Goal: Transaction & Acquisition: Obtain resource

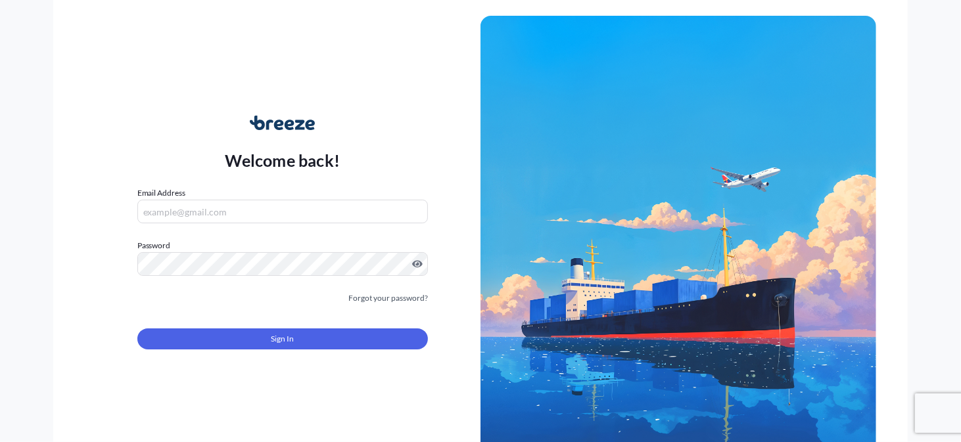
scroll to position [2, 0]
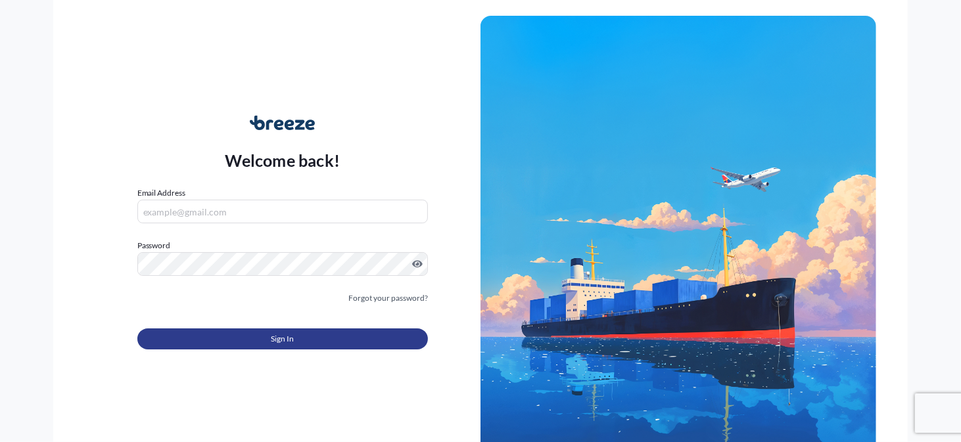
type input "[EMAIL_ADDRESS][DOMAIN_NAME]"
click at [238, 344] on button "Sign In" at bounding box center [282, 339] width 291 height 21
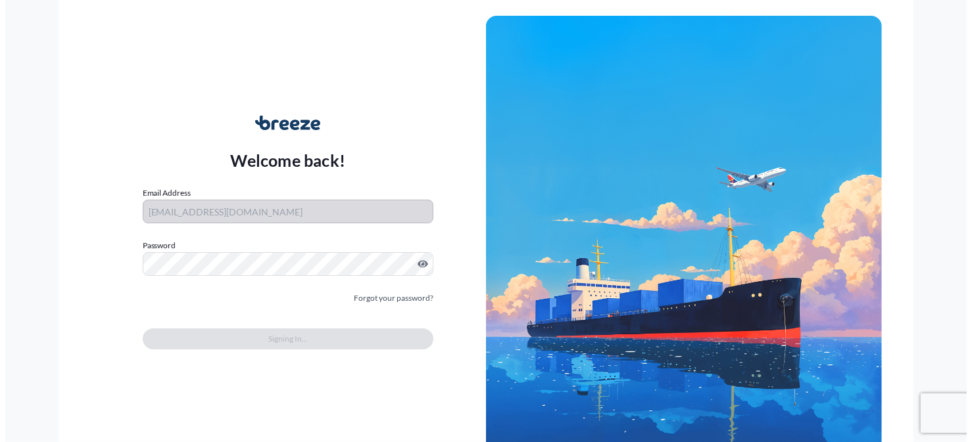
scroll to position [1010, 0]
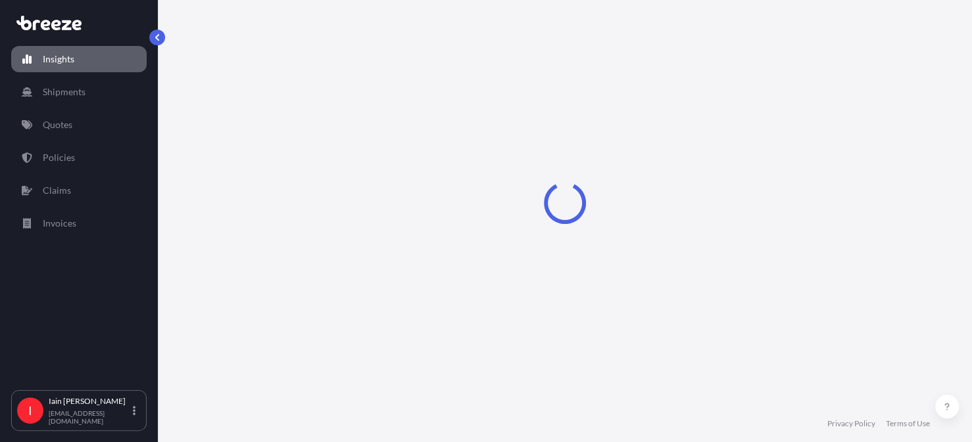
select select "2025"
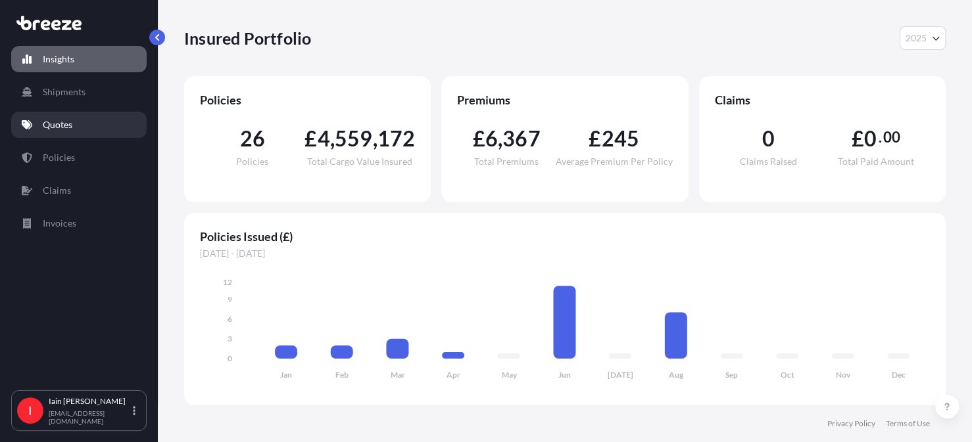
click at [72, 130] on p "Quotes" at bounding box center [58, 124] width 30 height 13
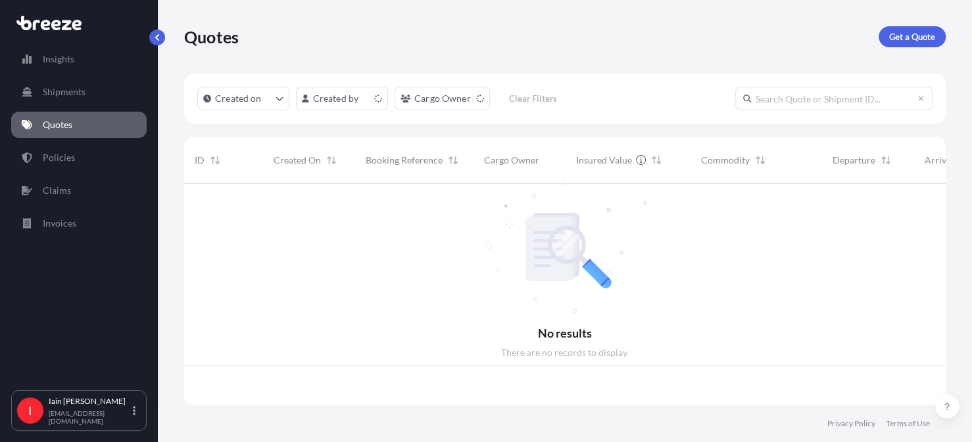
scroll to position [219, 751]
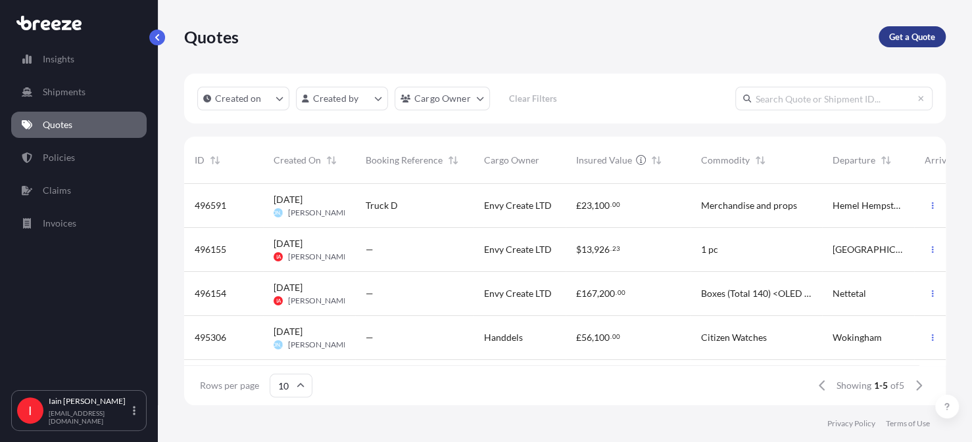
click at [905, 39] on p "Get a Quote" at bounding box center [912, 36] width 46 height 13
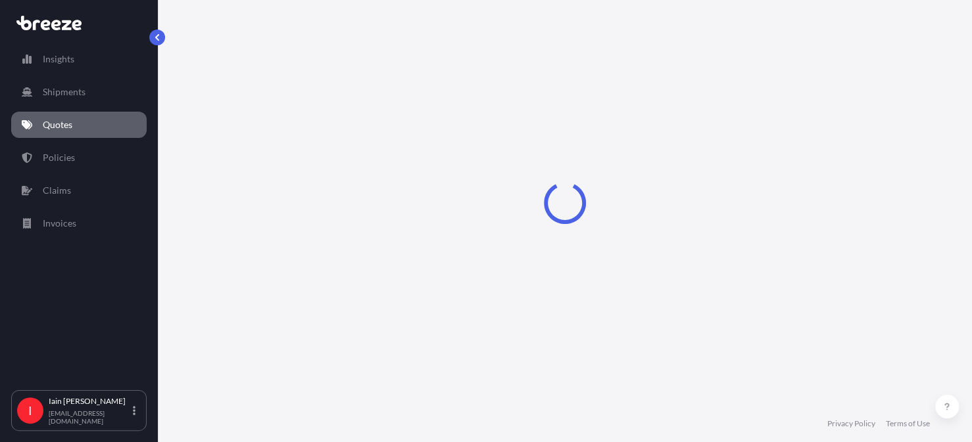
select select "Road"
select select "Sea"
select select "1"
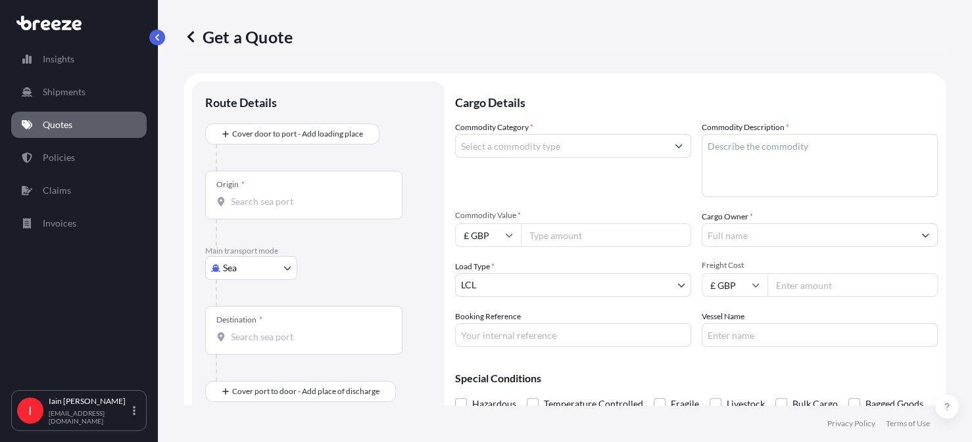
scroll to position [21, 0]
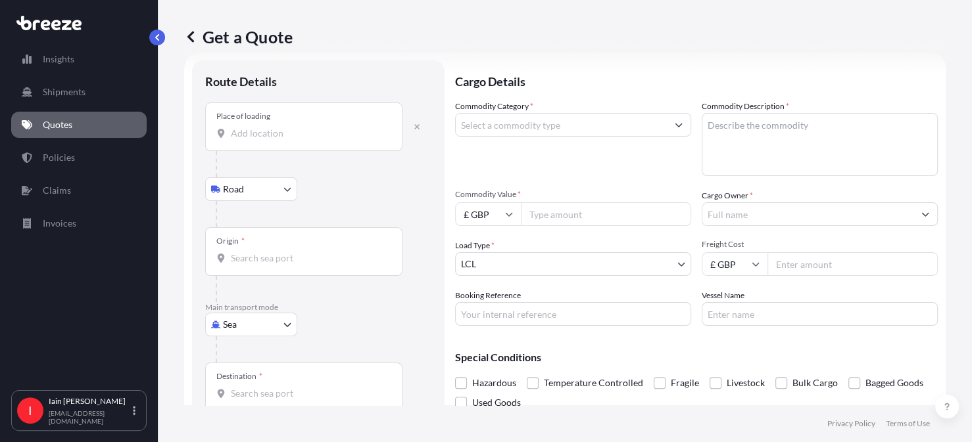
drag, startPoint x: 299, startPoint y: 184, endPoint x: 282, endPoint y: 187, distance: 17.3
click at [291, 187] on div "Road Road Rail" at bounding box center [318, 189] width 226 height 24
click at [282, 187] on body "Insights Shipments Quotes Policies Claims Invoices I [PERSON_NAME] [PERSON_NAME…" at bounding box center [486, 221] width 972 height 442
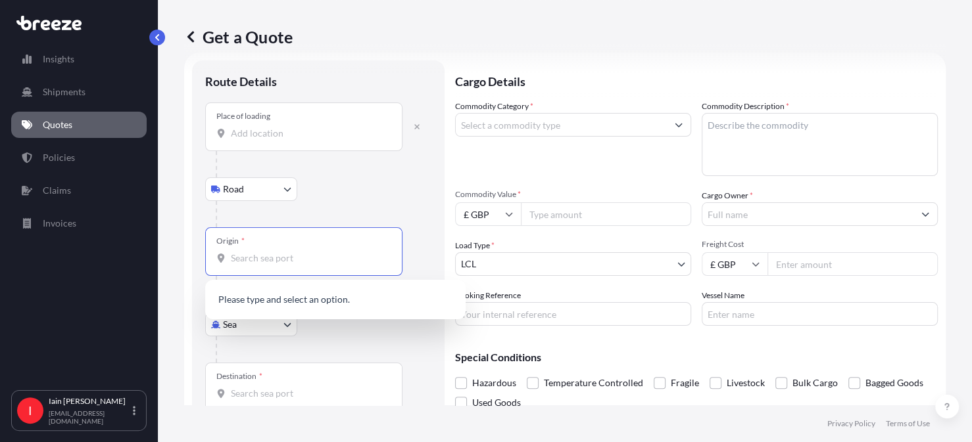
click at [275, 256] on input "Origin *" at bounding box center [308, 258] width 155 height 13
click at [416, 128] on icon "button" at bounding box center [417, 127] width 8 height 8
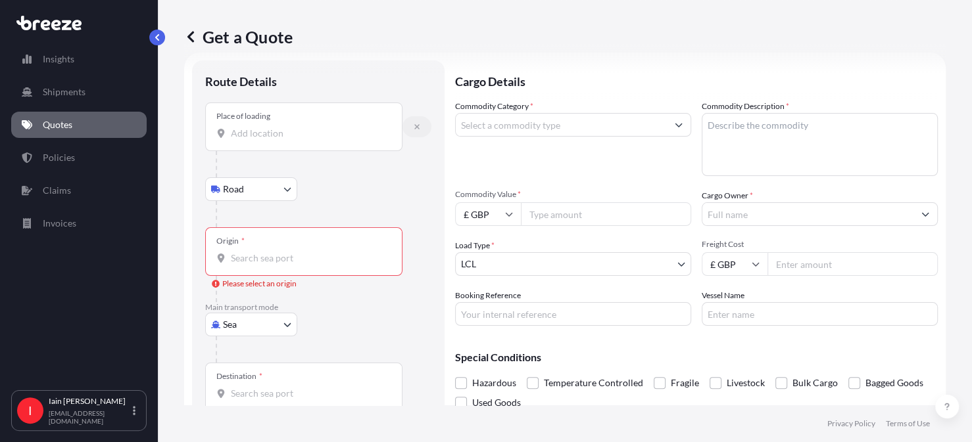
click at [418, 127] on icon "button" at bounding box center [416, 126] width 5 height 5
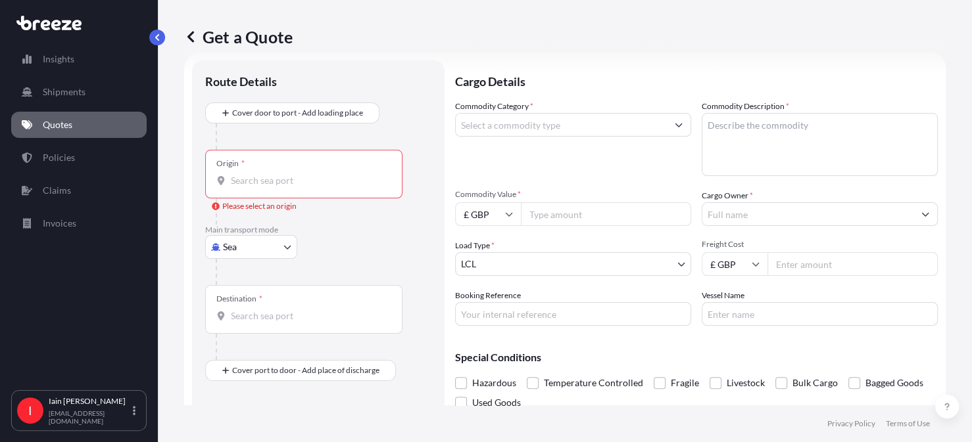
click at [277, 181] on input "Origin * Please select an origin" at bounding box center [308, 180] width 155 height 13
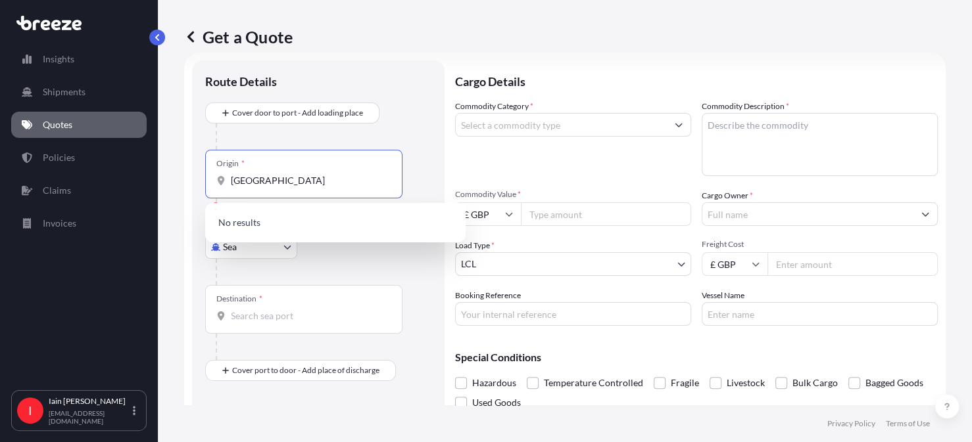
type input "[GEOGRAPHIC_DATA]"
click at [324, 135] on div at bounding box center [324, 137] width 216 height 26
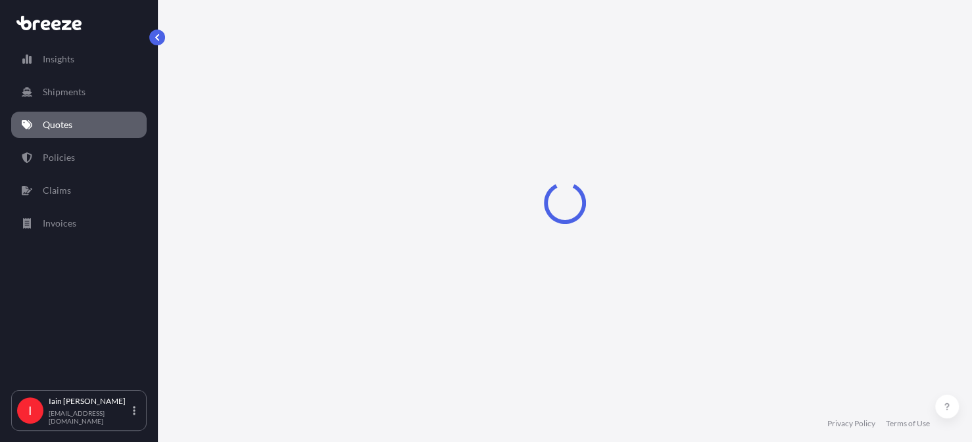
scroll to position [1010, 0]
select select "Sea"
select select "1"
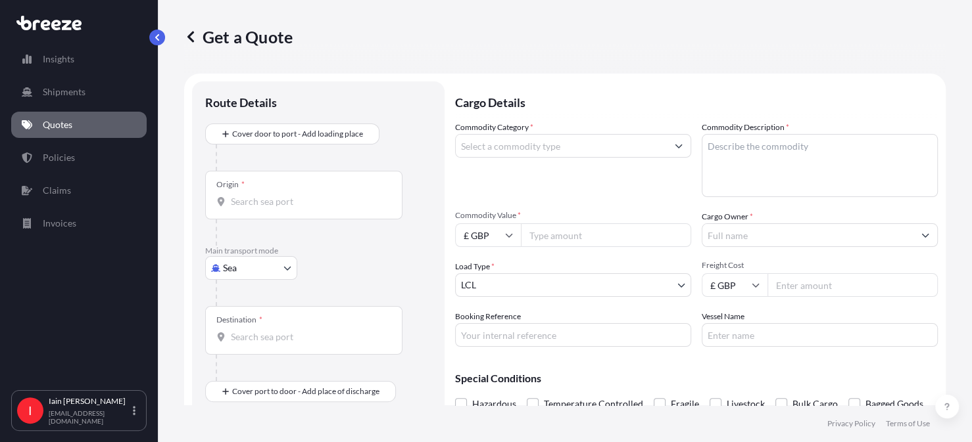
scroll to position [21, 0]
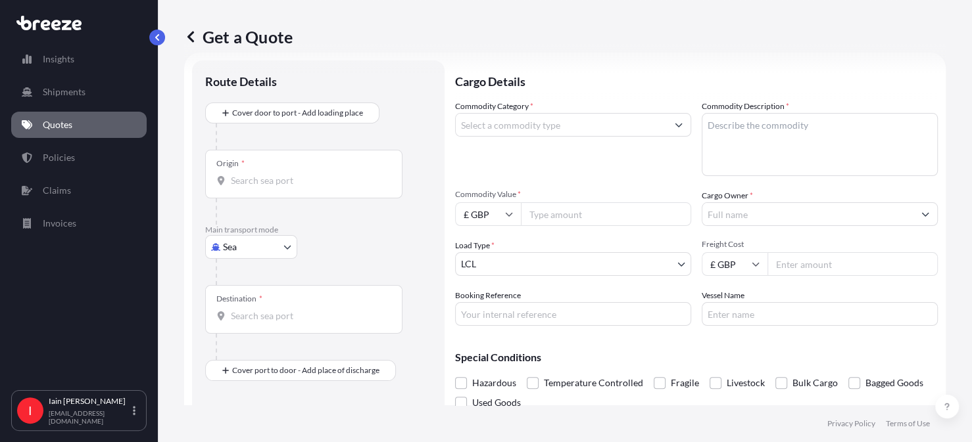
click at [268, 185] on input "Origin *" at bounding box center [308, 180] width 155 height 13
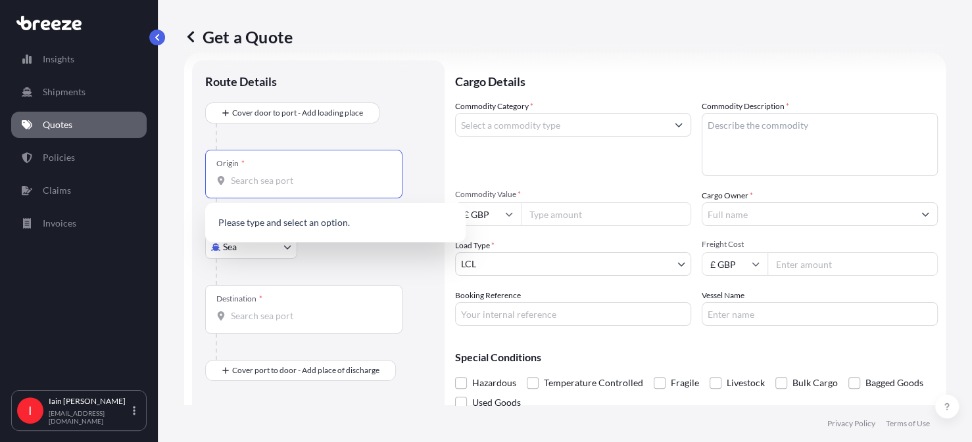
click at [260, 177] on input "Origin *" at bounding box center [308, 180] width 155 height 13
type input "C"
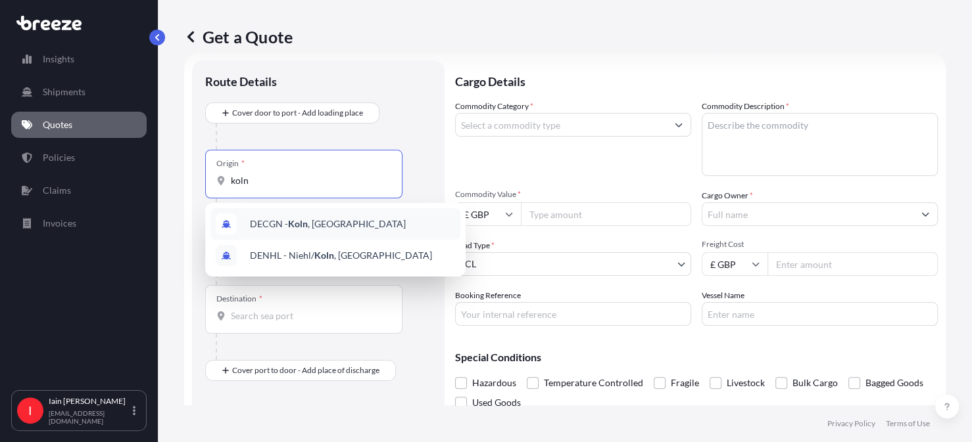
click at [332, 222] on span "DECGN - Koln , Germany" at bounding box center [328, 224] width 156 height 13
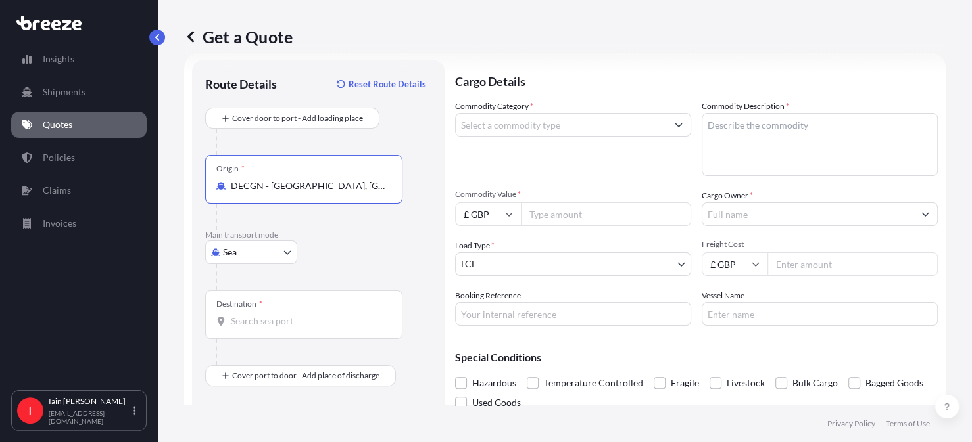
type input "DECGN - Koln, Germany"
click at [284, 251] on body "2 options available. Insights Shipments Quotes Policies Claims Invoices I Iain …" at bounding box center [486, 221] width 972 height 442
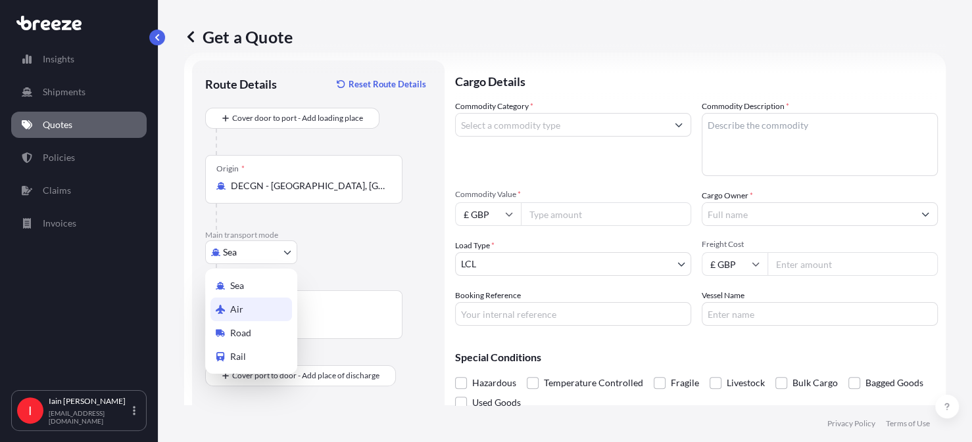
click at [257, 310] on div "Air" at bounding box center [251, 310] width 82 height 24
select select "Air"
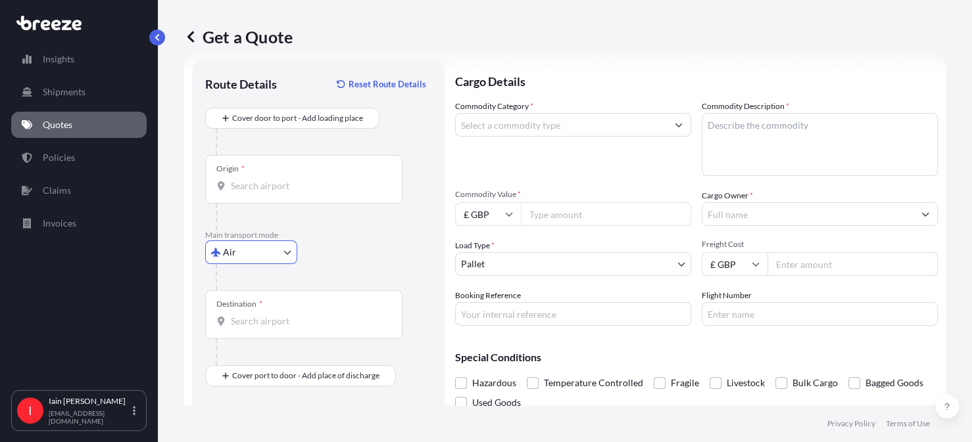
click at [292, 199] on div "Origin *" at bounding box center [303, 179] width 197 height 49
click at [292, 193] on input "Origin *" at bounding box center [308, 185] width 155 height 13
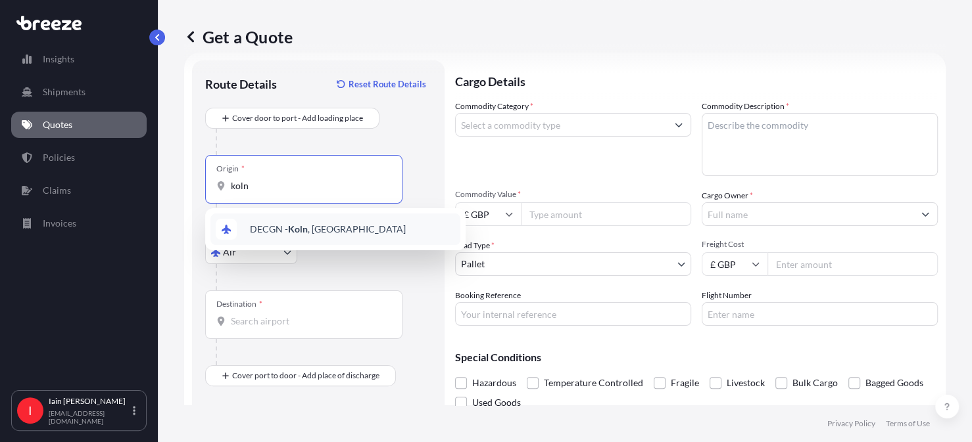
click at [333, 225] on span "DECGN - Koln , Germany" at bounding box center [328, 229] width 156 height 13
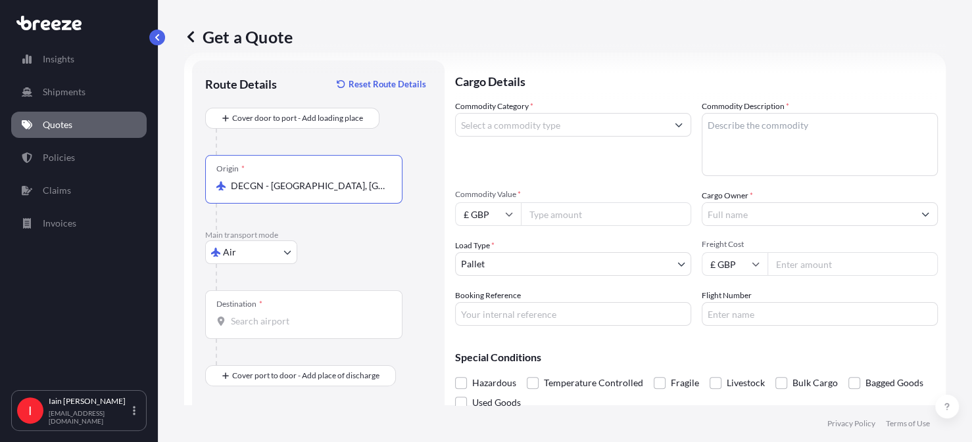
type input "DECGN - Koln, Germany"
click at [270, 321] on input "Destination *" at bounding box center [308, 321] width 155 height 13
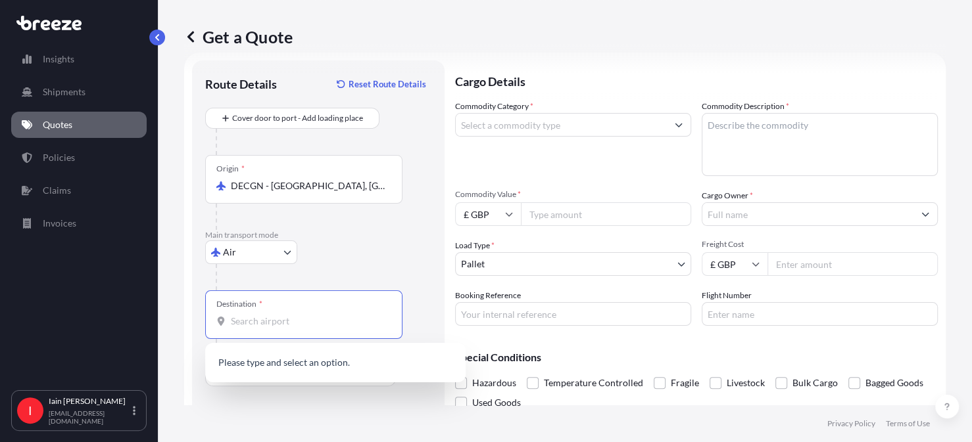
click at [271, 319] on input "Destination *" at bounding box center [308, 321] width 155 height 13
click at [287, 319] on input "Destination *" at bounding box center [308, 321] width 155 height 13
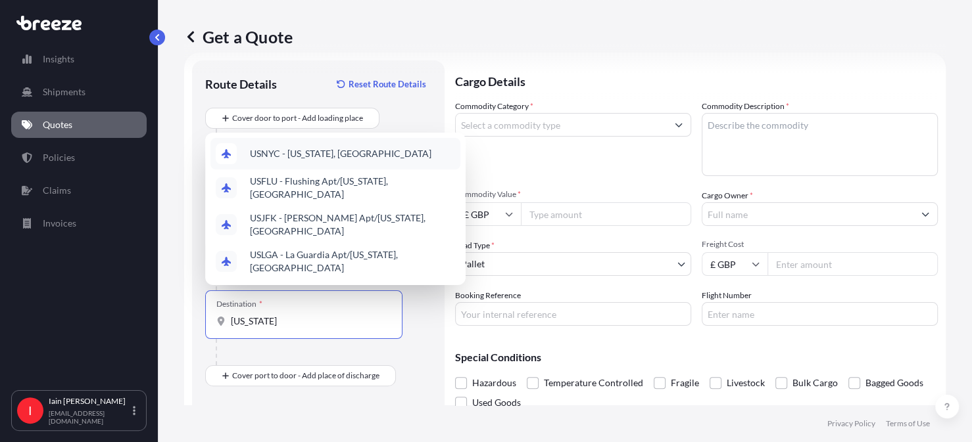
click at [344, 159] on span "USNYC - New York, United States" at bounding box center [340, 153] width 181 height 13
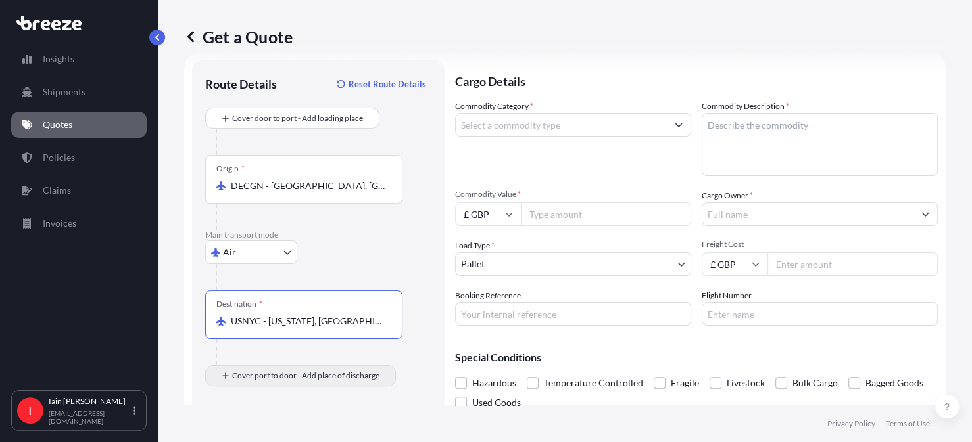
type input "USNYC - New York, United States"
click at [292, 378] on body "Insights Shipments Quotes Policies Claims Invoices I Iain Andre iain.andre@hand…" at bounding box center [486, 221] width 972 height 442
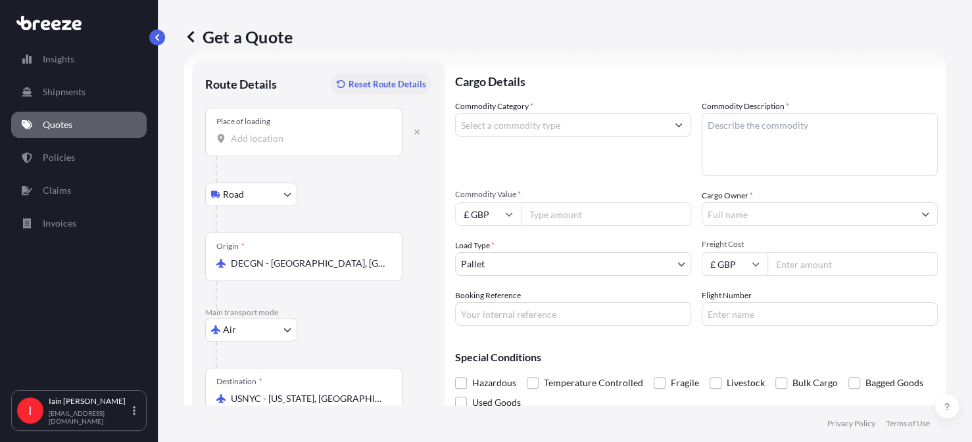
select select "Sea"
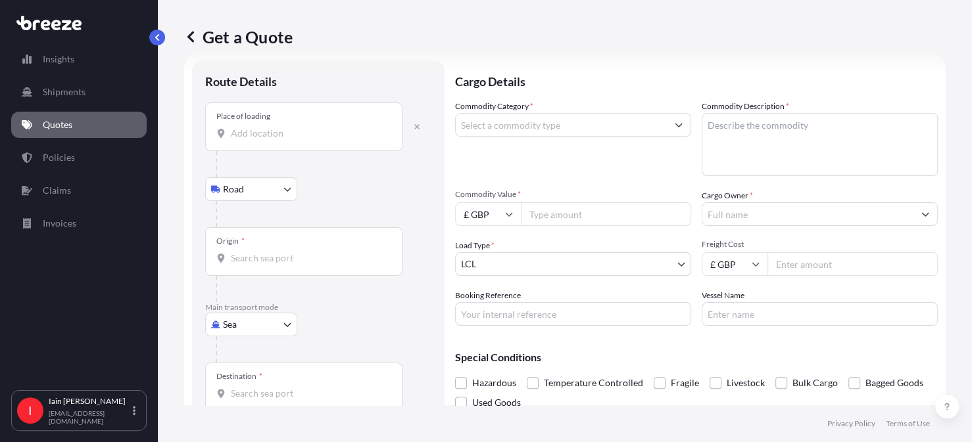
click at [283, 135] on input "Place of loading" at bounding box center [308, 133] width 155 height 13
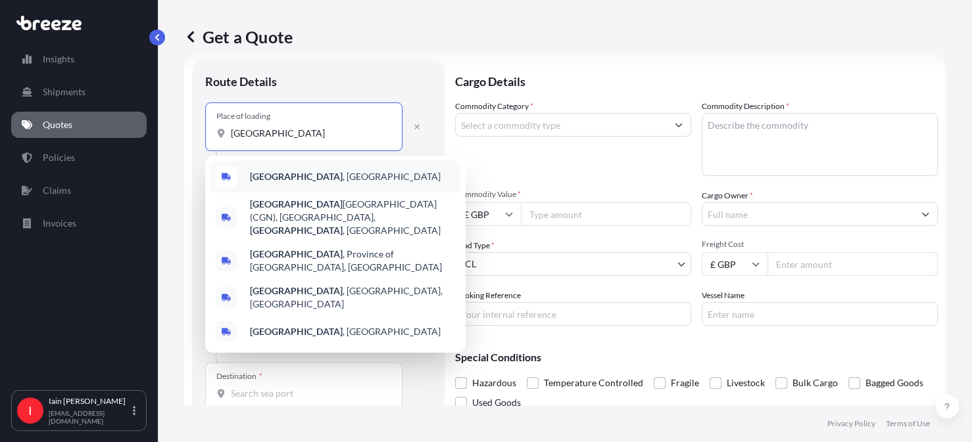
click at [283, 179] on b "[GEOGRAPHIC_DATA]" at bounding box center [296, 176] width 93 height 11
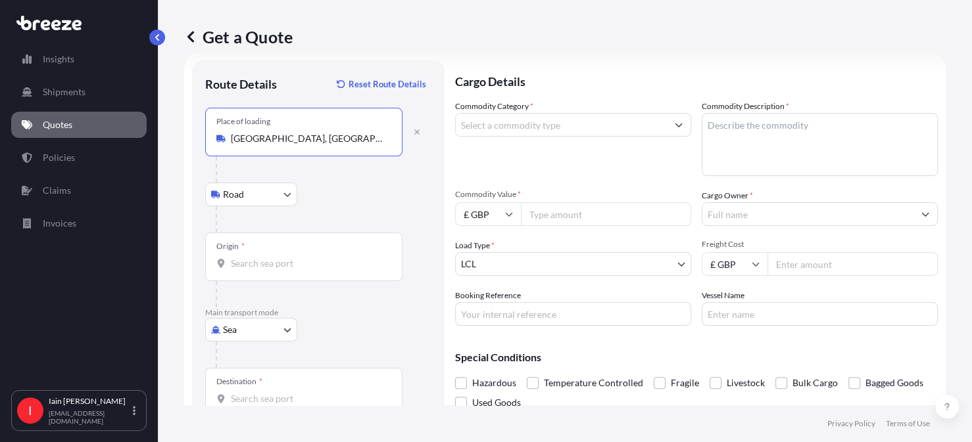
type input "Cologne, Germany"
click at [278, 194] on body "5 options available. 0 options available. 5 options available. Insights Shipmen…" at bounding box center [486, 221] width 972 height 442
click at [274, 262] on input "Origin *" at bounding box center [308, 263] width 155 height 13
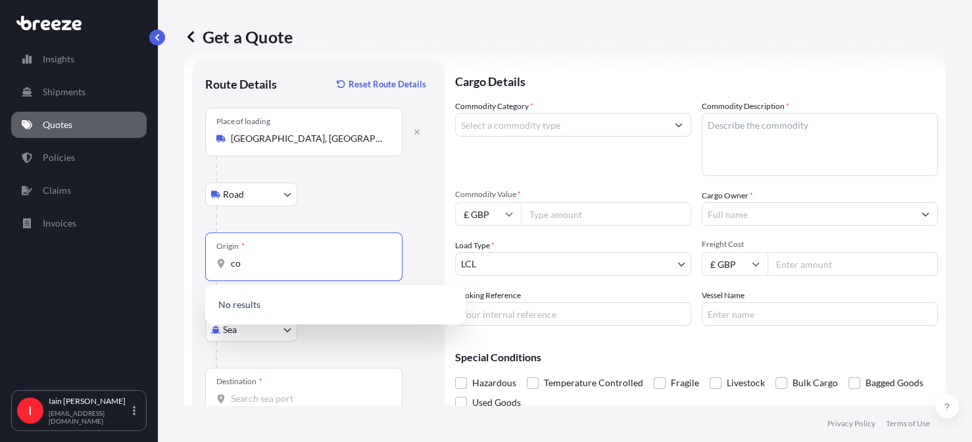
type input "c"
type input "Cologn"
click at [416, 132] on icon "button" at bounding box center [416, 132] width 5 height 5
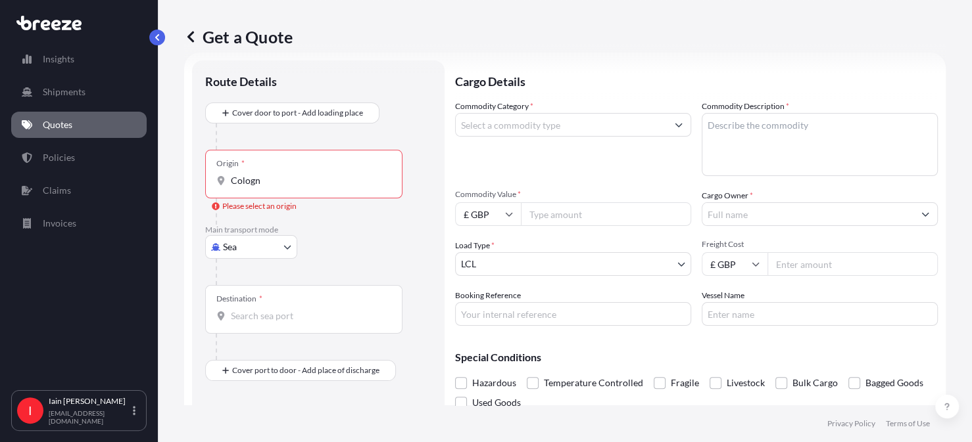
click at [276, 245] on body "Insights Shipments Quotes Policies Claims Invoices I Iain Andre iain.andre@hand…" at bounding box center [486, 221] width 972 height 442
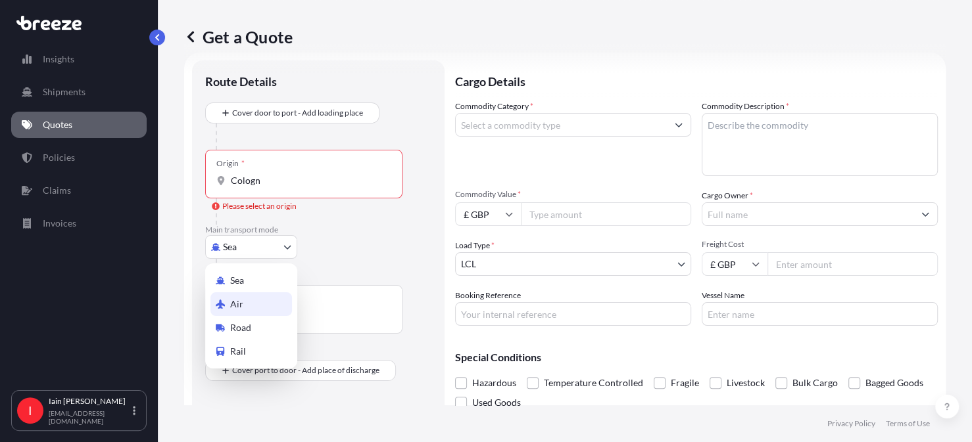
click at [260, 306] on div "Air" at bounding box center [251, 305] width 82 height 24
select select "Air"
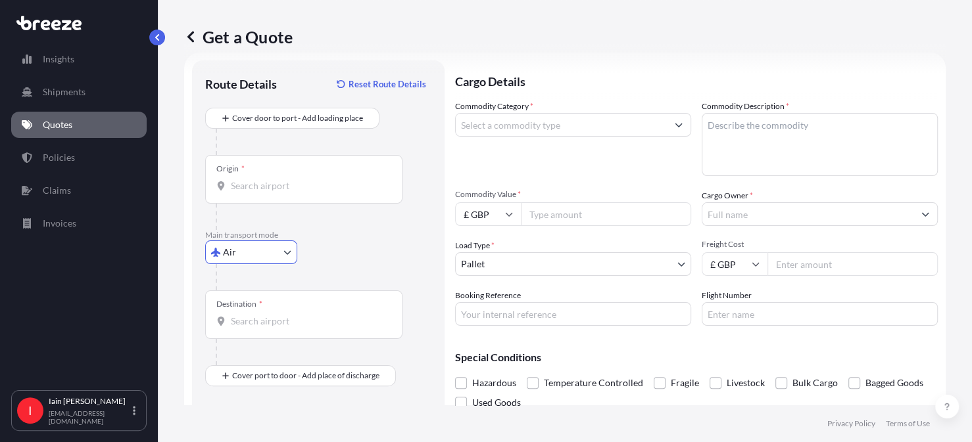
click at [260, 184] on input "Origin *" at bounding box center [308, 185] width 155 height 13
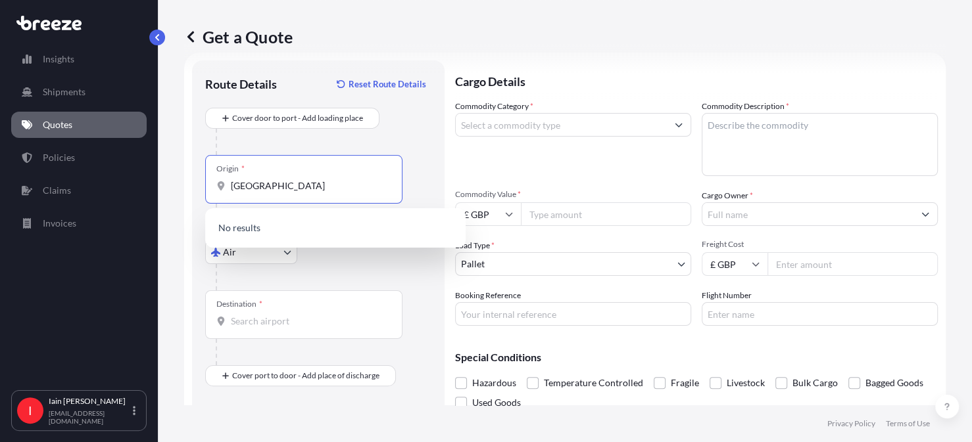
type input "cologne"
click at [378, 133] on div at bounding box center [324, 142] width 216 height 26
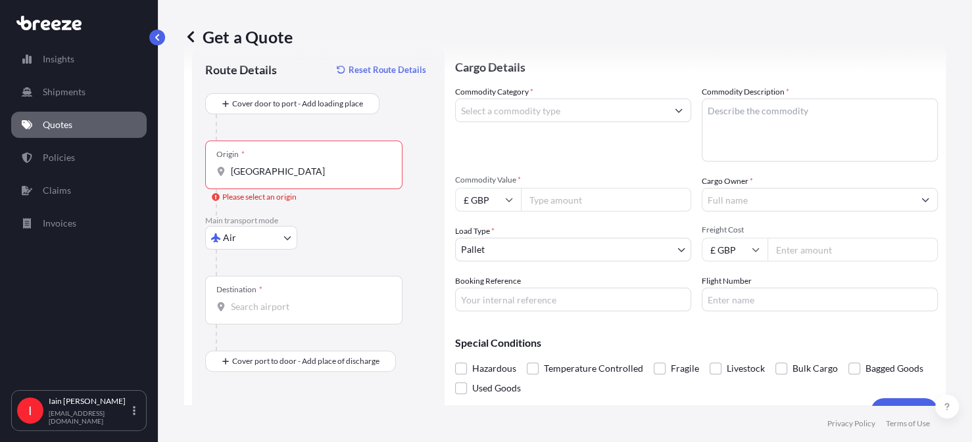
scroll to position [62, 0]
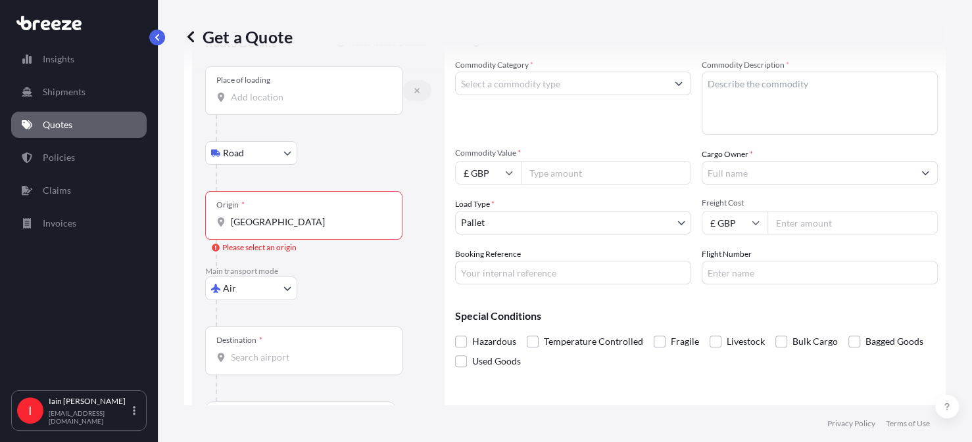
click at [418, 91] on icon "button" at bounding box center [417, 91] width 8 height 8
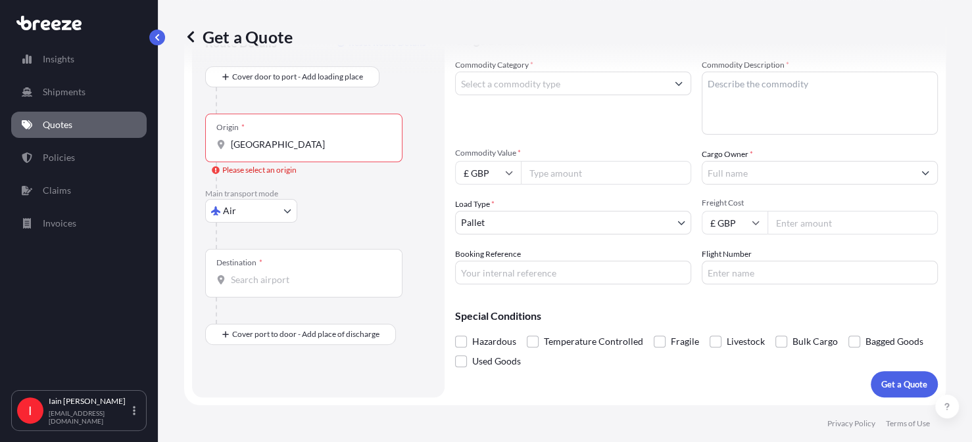
click at [285, 148] on input "cologne" at bounding box center [308, 144] width 155 height 13
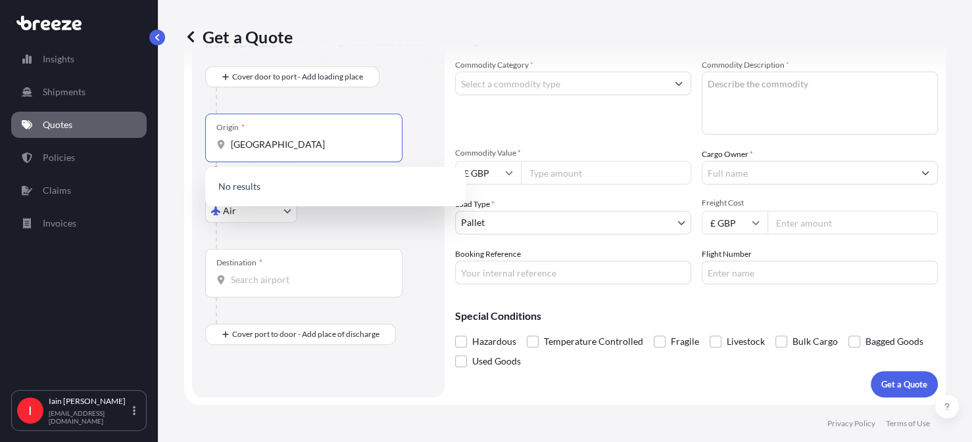
click at [404, 85] on div "Cover door to port - Add loading place" at bounding box center [318, 89] width 226 height 47
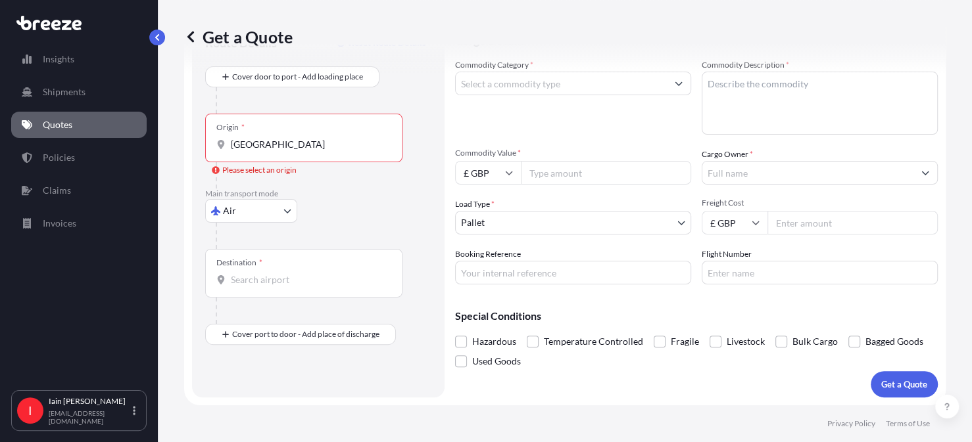
click at [194, 35] on icon at bounding box center [190, 36] width 13 height 13
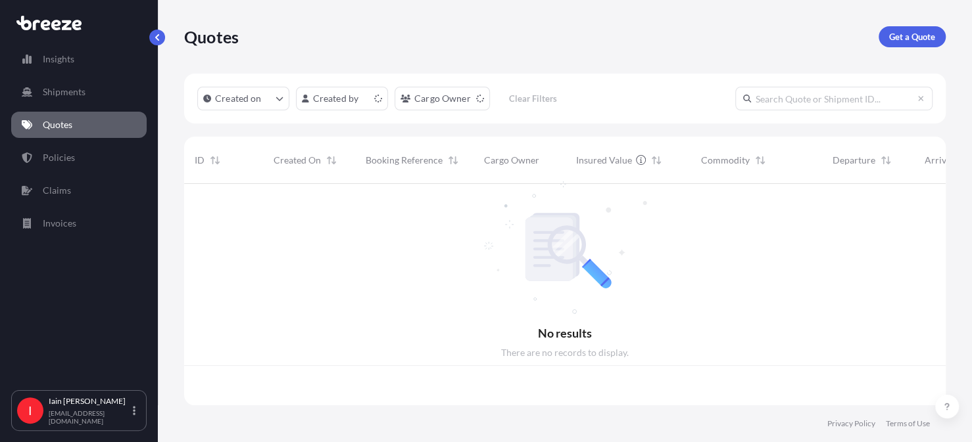
scroll to position [219, 751]
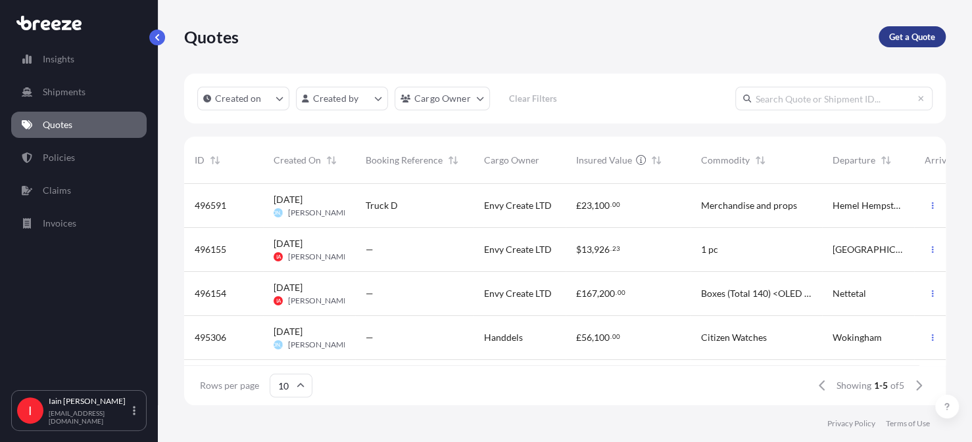
click at [903, 38] on p "Get a Quote" at bounding box center [912, 36] width 46 height 13
select select "Sea"
select select "1"
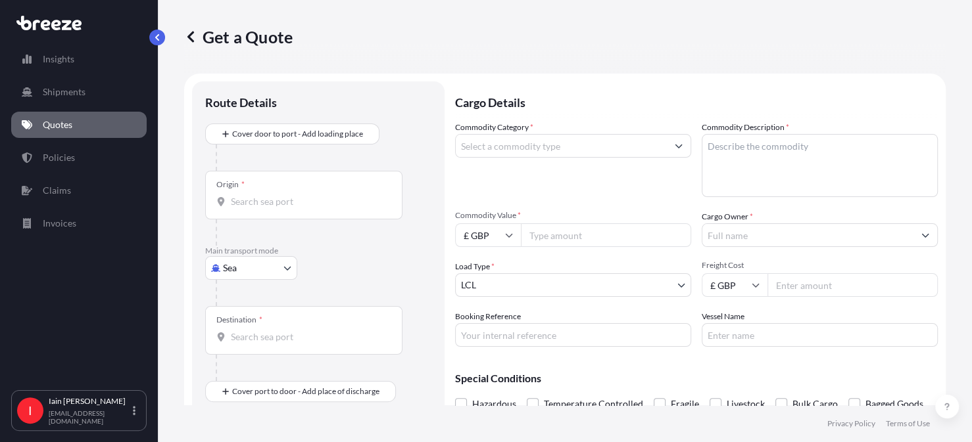
scroll to position [21, 0]
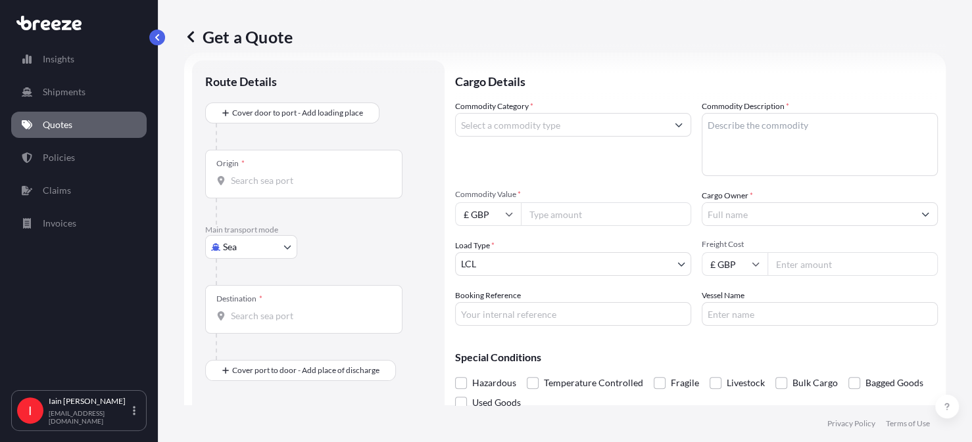
click at [283, 248] on body "Insights Shipments Quotes Policies Claims Invoices I Iain Andre iain.andre@hand…" at bounding box center [486, 221] width 972 height 442
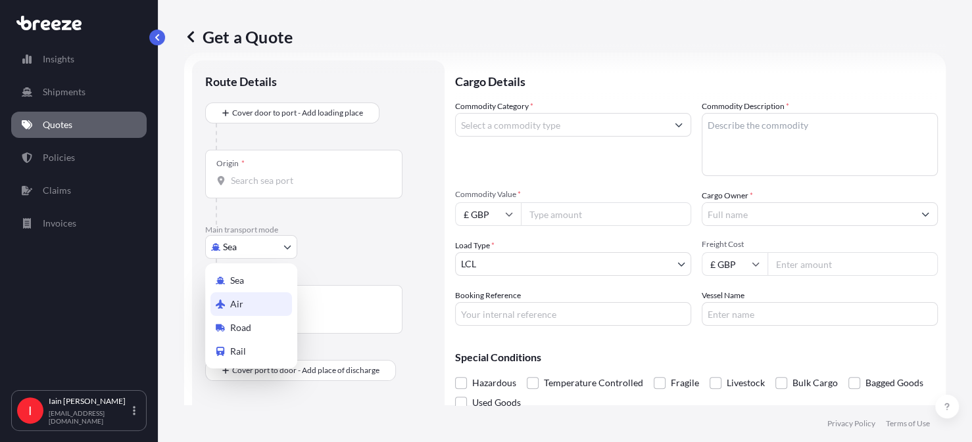
click at [257, 299] on div "Air" at bounding box center [251, 305] width 82 height 24
select select "Air"
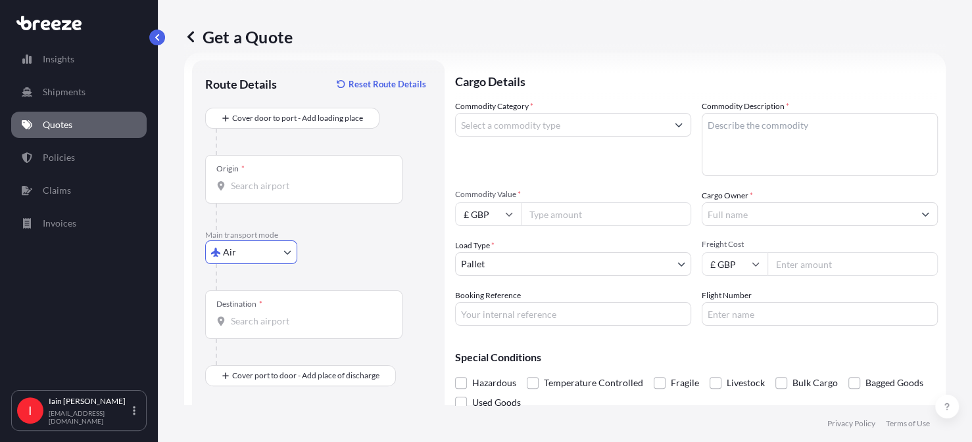
click at [266, 183] on input "Origin *" at bounding box center [308, 185] width 155 height 13
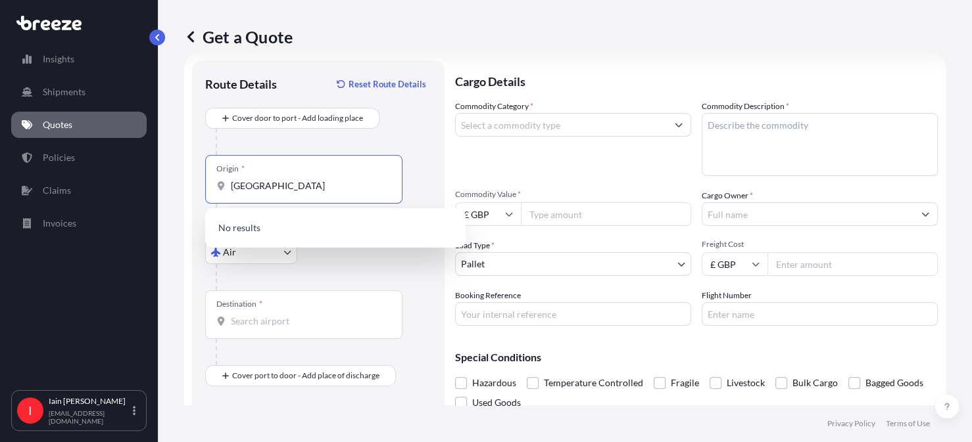
type input "cologne"
click at [401, 119] on div "Cover door to port - Add loading place" at bounding box center [318, 131] width 226 height 47
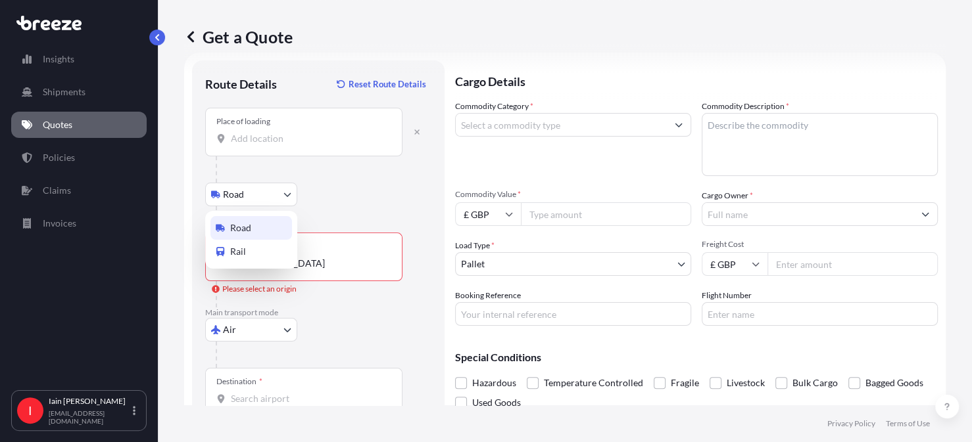
click at [283, 193] on body "Insights Shipments Quotes Policies Claims Invoices I Iain Andre iain.andre@hand…" at bounding box center [486, 221] width 972 height 442
click at [265, 141] on input "Place of loading" at bounding box center [308, 138] width 155 height 13
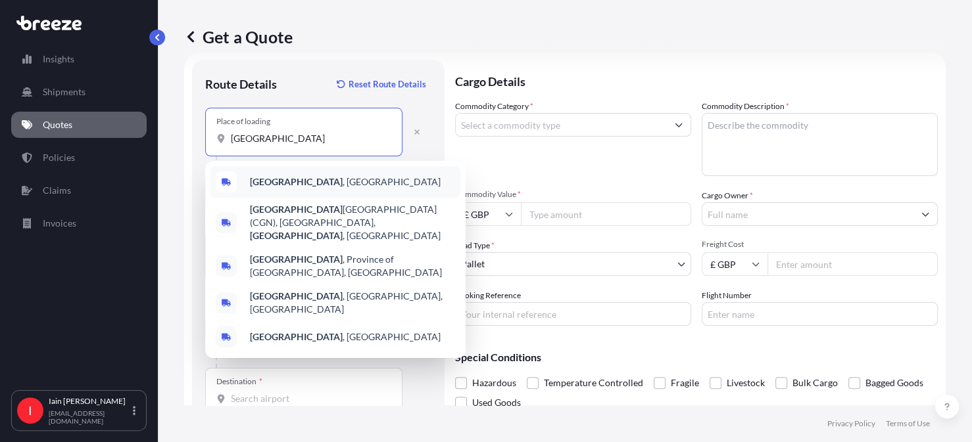
click at [295, 187] on span "Cologne , Germany" at bounding box center [345, 182] width 191 height 13
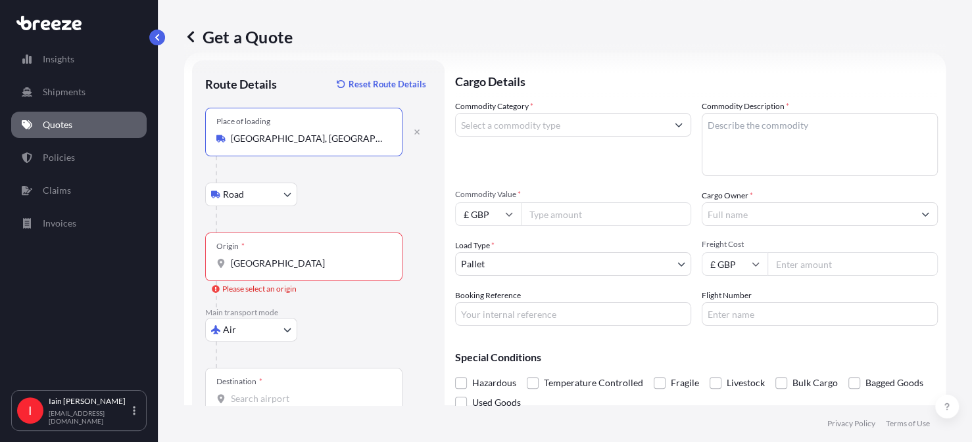
type input "Cologne, Germany"
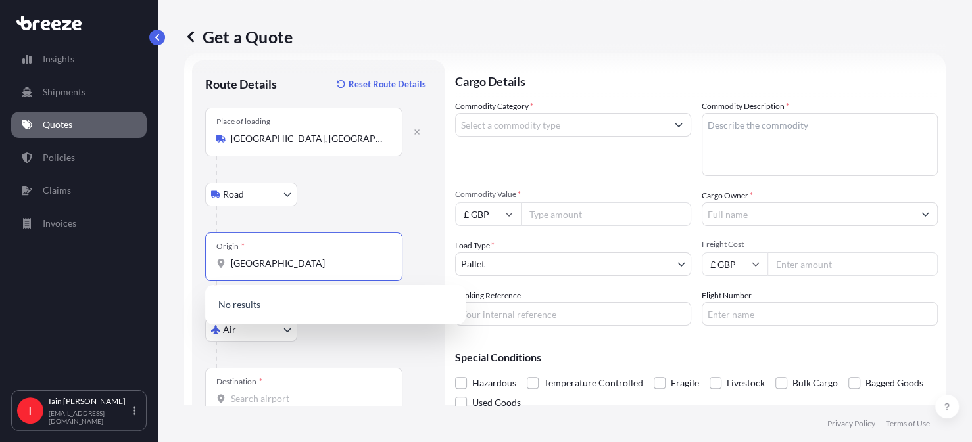
drag, startPoint x: 283, startPoint y: 262, endPoint x: 293, endPoint y: 264, distance: 9.6
click at [284, 264] on input "cologne" at bounding box center [308, 263] width 155 height 13
type input "c"
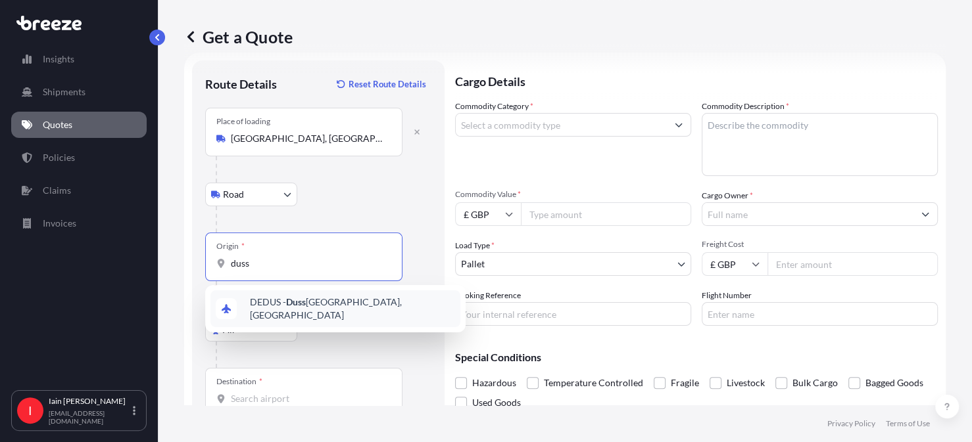
click at [339, 306] on span "DEDUS - Duss eldorf, Germany" at bounding box center [352, 309] width 205 height 26
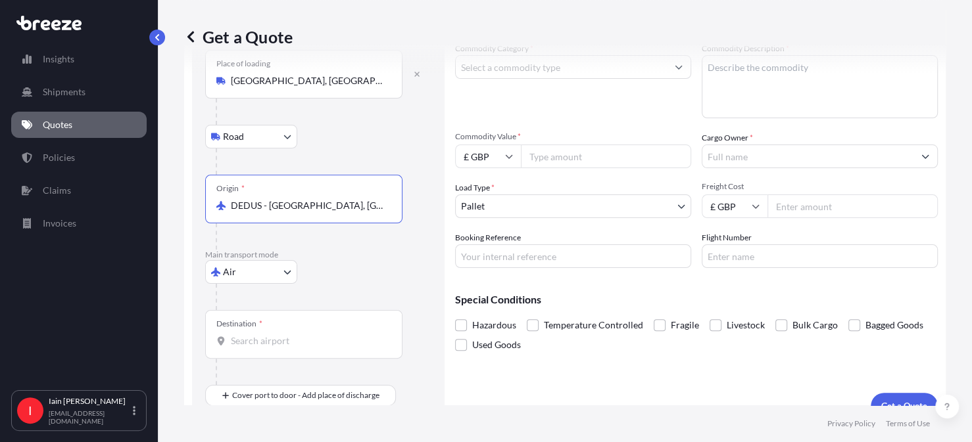
scroll to position [99, 0]
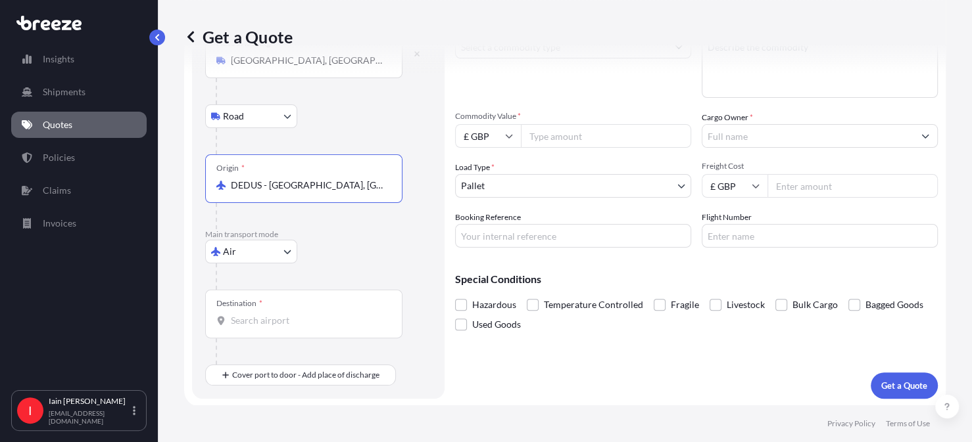
type input "DEDUS - Dusseldorf, Germany"
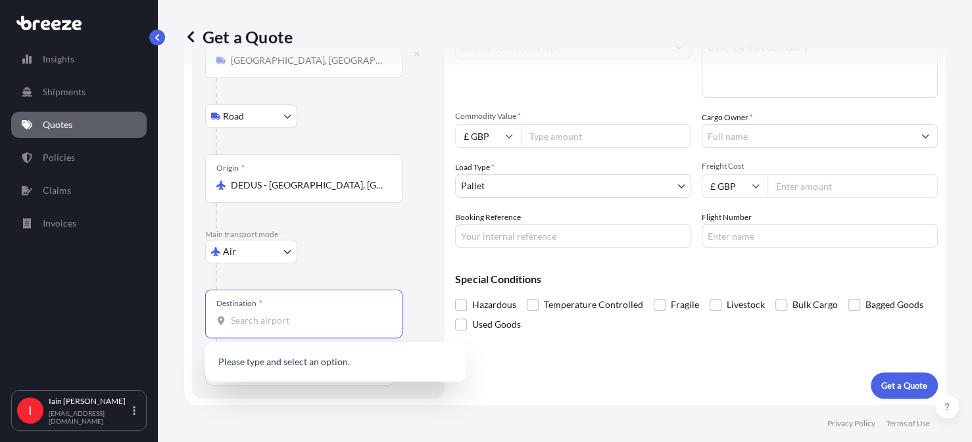
click at [291, 326] on div "Destination *" at bounding box center [303, 314] width 197 height 49
click at [291, 326] on input "Destination *" at bounding box center [308, 320] width 155 height 13
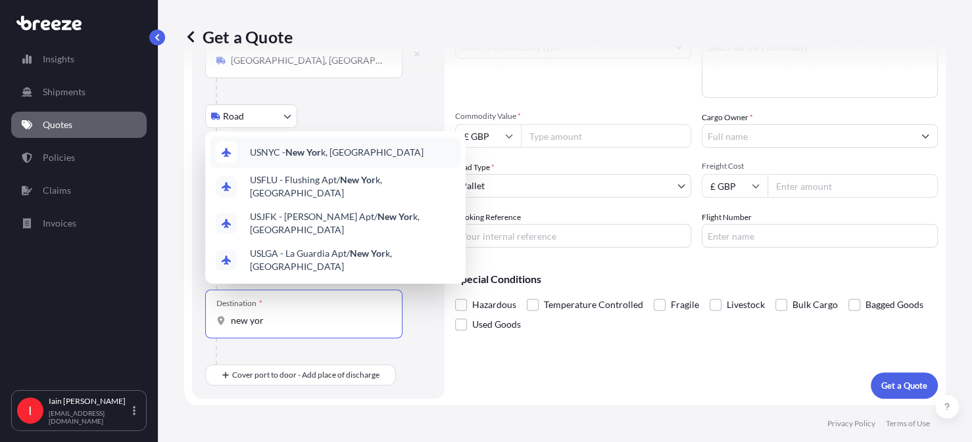
click at [362, 159] on span "USNYC - New Yor k, United States" at bounding box center [337, 152] width 174 height 13
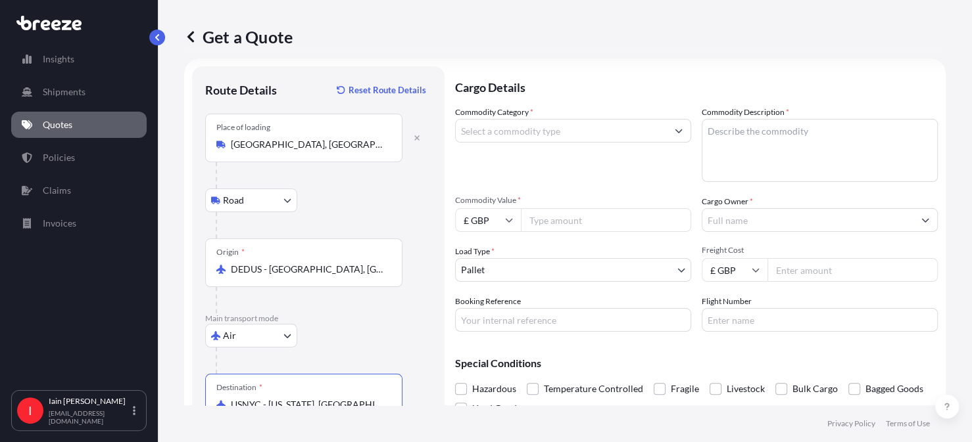
scroll to position [0, 0]
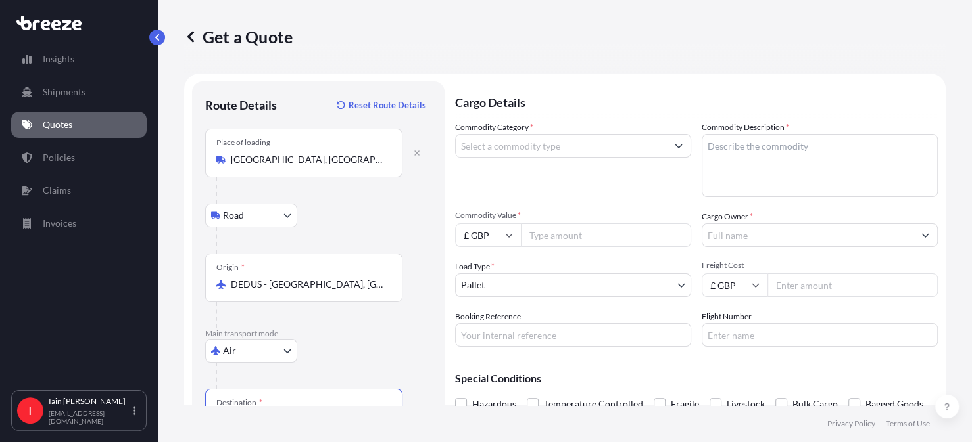
type input "USNYC - New York, United States"
click at [532, 147] on input "Commodity Category *" at bounding box center [561, 146] width 211 height 24
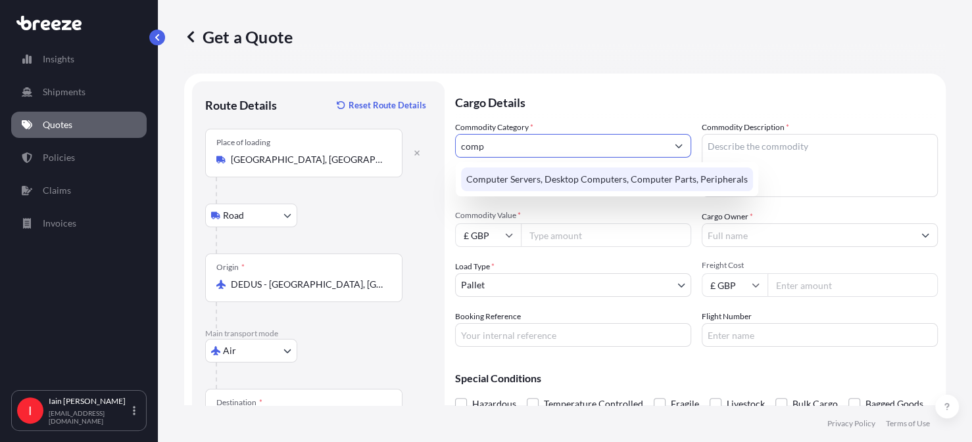
click at [536, 181] on div "Computer Servers, Desktop Computers, Computer Parts, Peripherals" at bounding box center [607, 180] width 292 height 24
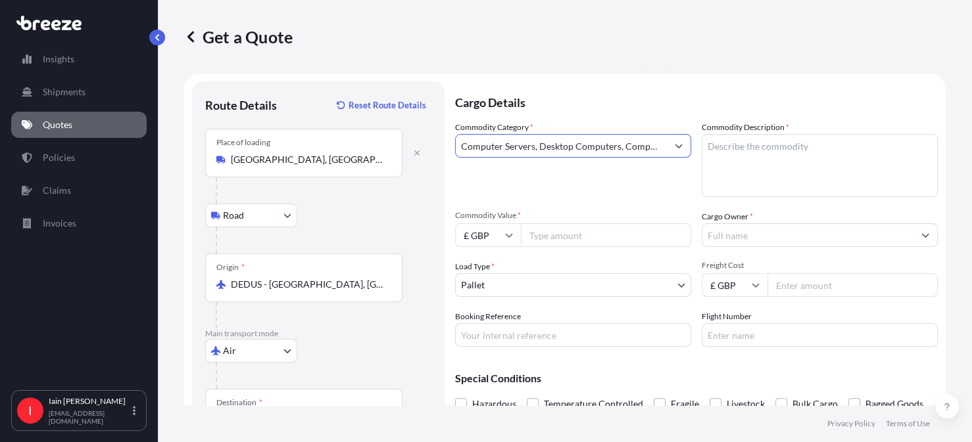
type input "Computer Servers, Desktop Computers, Computer Parts, Peripherals"
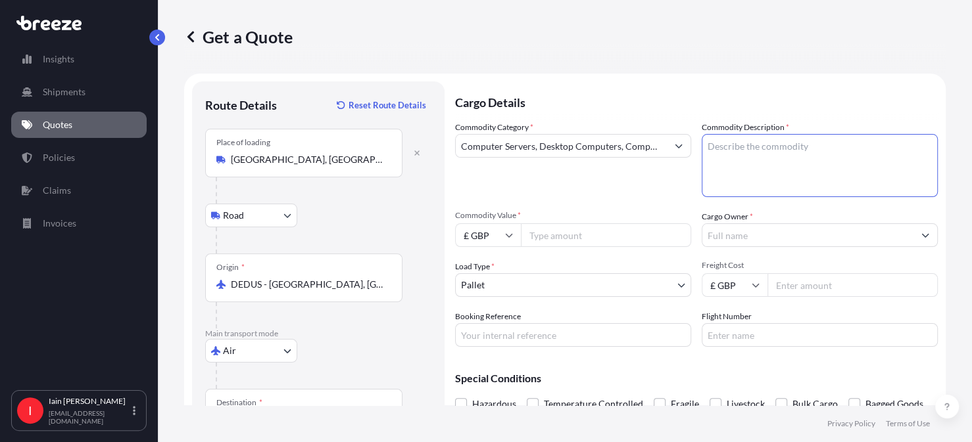
drag, startPoint x: 740, startPoint y: 149, endPoint x: 753, endPoint y: 152, distance: 13.6
click at [740, 149] on textarea "Commodity Description *" at bounding box center [819, 165] width 236 height 63
click at [716, 150] on textarea "K" at bounding box center [819, 165] width 236 height 63
drag, startPoint x: 811, startPoint y: 146, endPoint x: 820, endPoint y: 148, distance: 9.4
click at [811, 147] on textarea "Kennan devices Xbox Ally" at bounding box center [819, 165] width 236 height 63
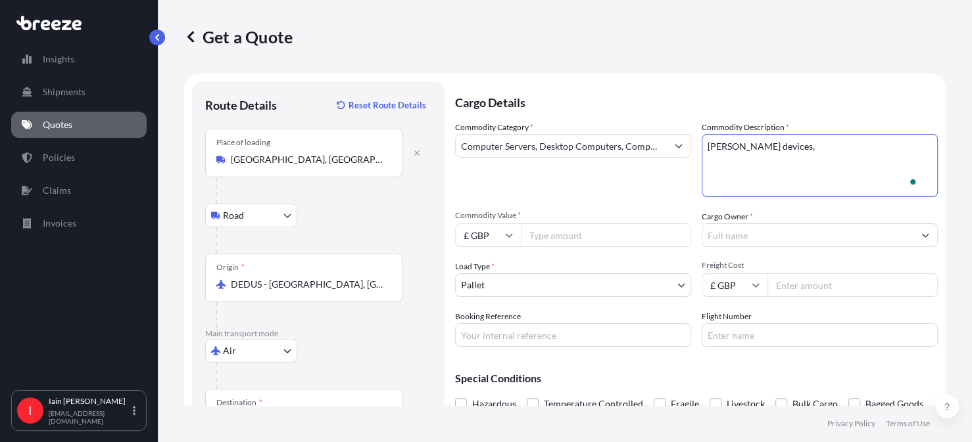
paste textarea "ROG Xbox Ally Handhelds"
type textarea "Kennan devices, ROG Xbox Ally Handhelds"
click at [543, 232] on input "Commodity Value *" at bounding box center [606, 236] width 170 height 24
type input "750.00"
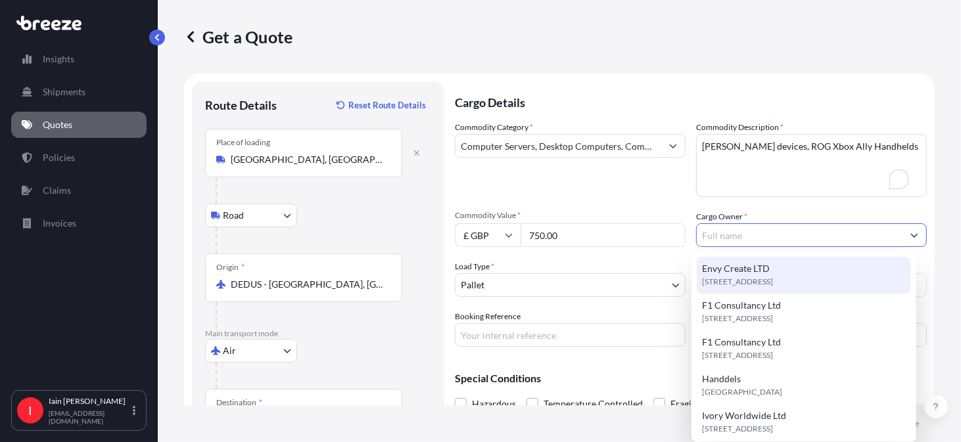
click at [773, 275] on span "10 Barley Mow Passage, W4 4PH, London, United Kingdom" at bounding box center [737, 281] width 71 height 13
type input "Envy Create LTD"
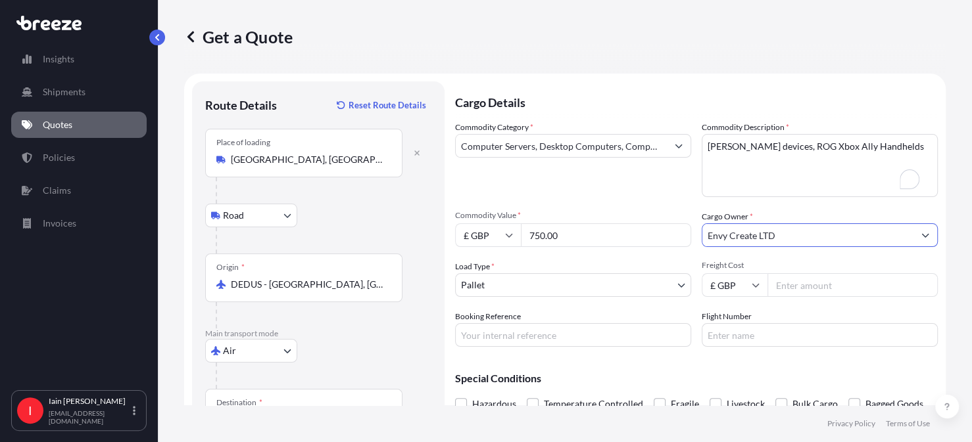
click at [557, 287] on body "9 options available. Insights Shipments Quotes Policies Claims Invoices I Iain …" at bounding box center [486, 221] width 972 height 442
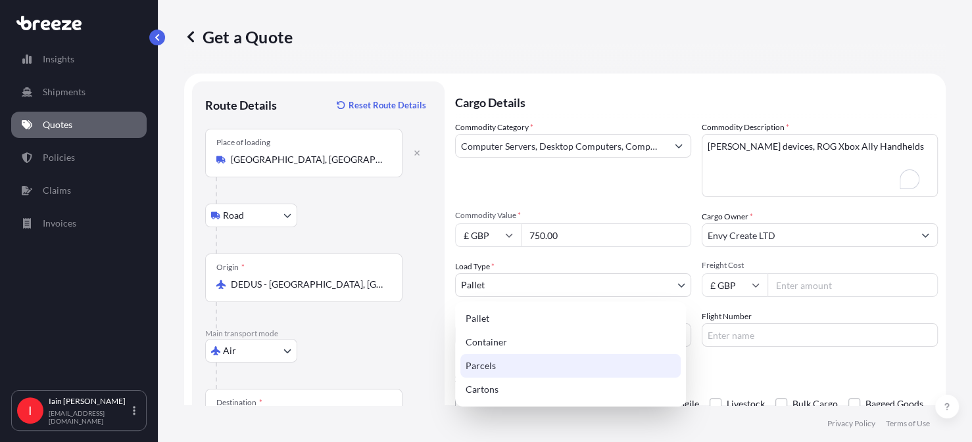
click at [519, 367] on div "Parcels" at bounding box center [570, 366] width 220 height 24
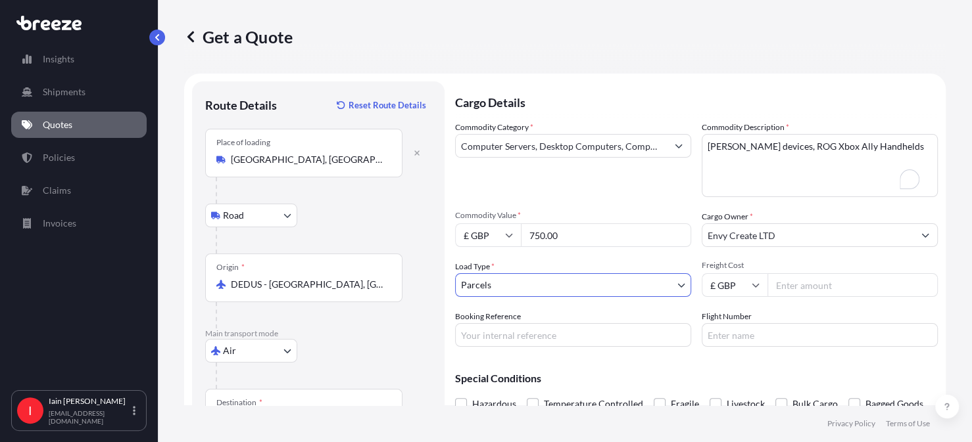
click at [519, 281] on body "Insights Shipments Quotes Policies Claims Invoices I Iain Andre iain.andre@hand…" at bounding box center [486, 221] width 972 height 442
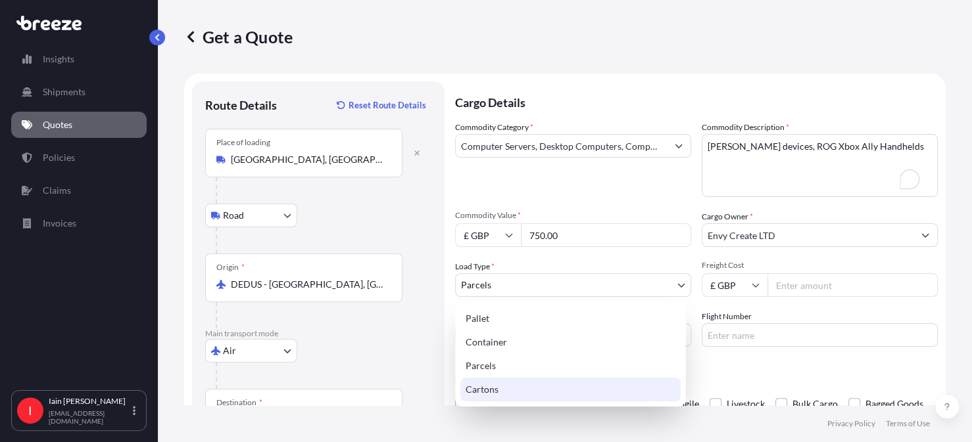
click at [492, 389] on div "Cartons" at bounding box center [570, 390] width 220 height 24
select select "4"
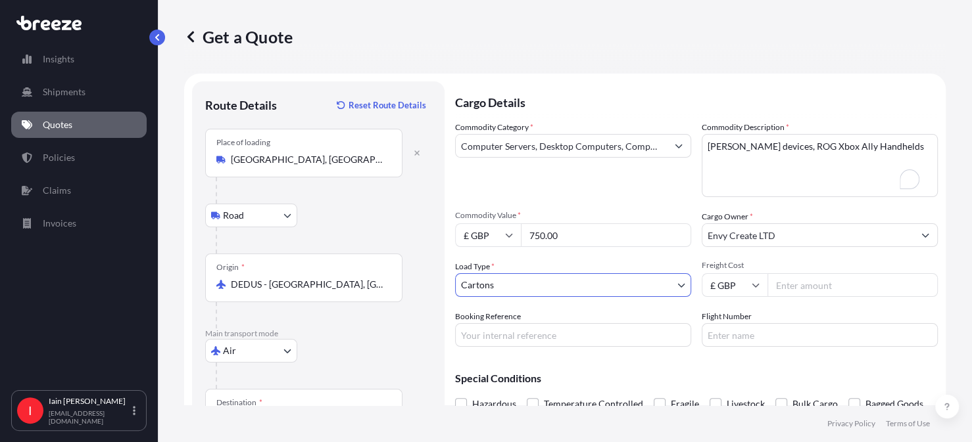
click at [789, 285] on input "Freight Cost" at bounding box center [852, 285] width 170 height 24
type input "750.00"
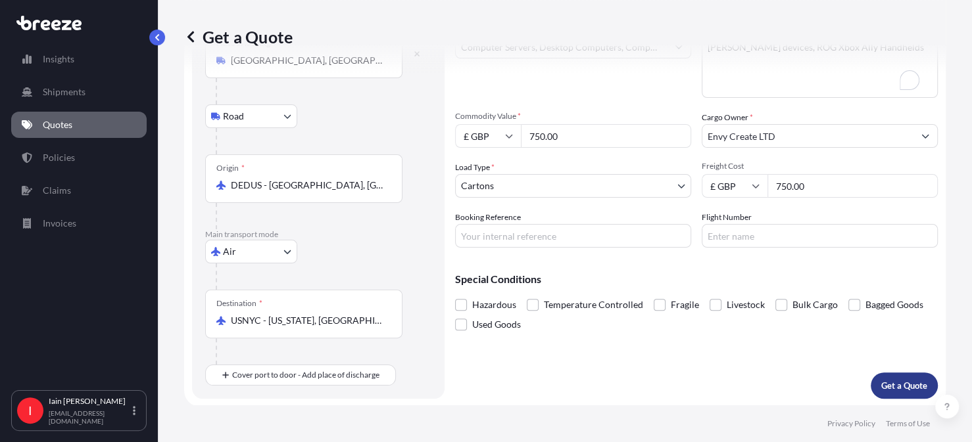
click at [883, 379] on p "Get a Quote" at bounding box center [904, 385] width 46 height 13
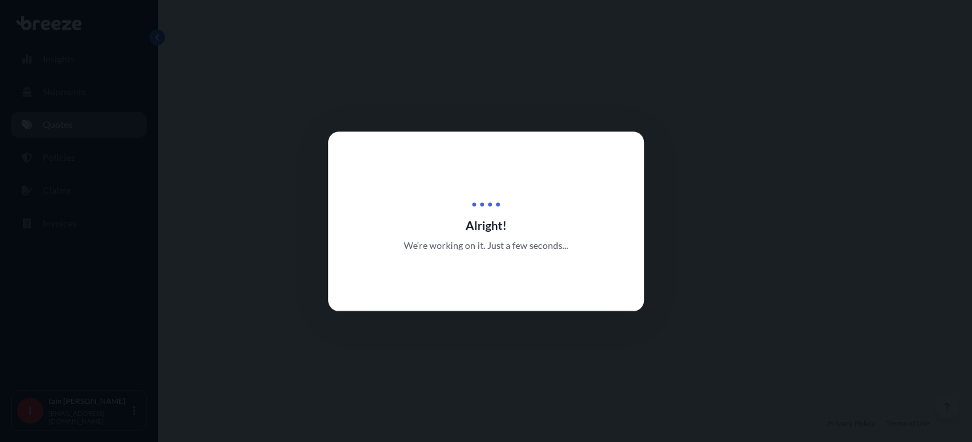
select select "Road"
select select "Air"
select select "4"
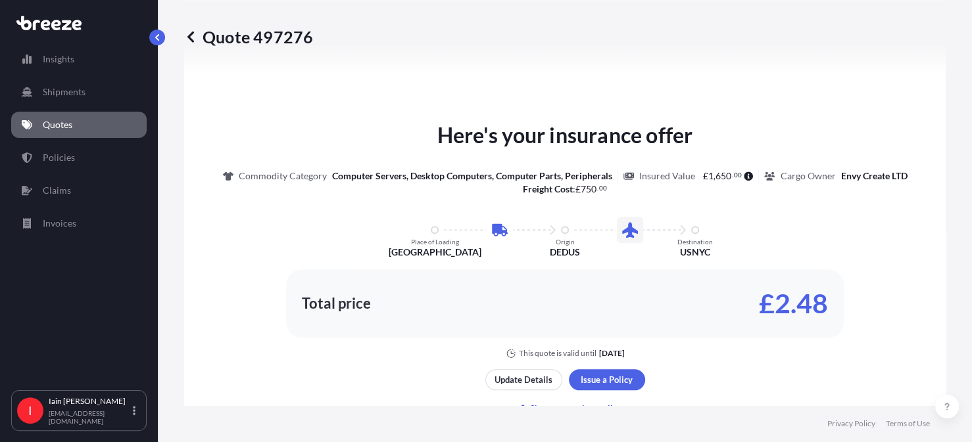
scroll to position [617, 0]
